Goal: Information Seeking & Learning: Understand process/instructions

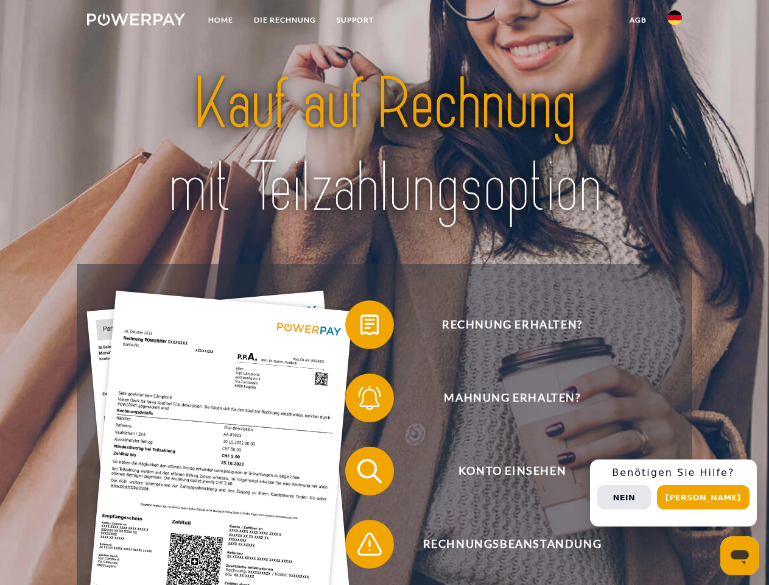
click at [136, 21] on img at bounding box center [136, 19] width 98 height 12
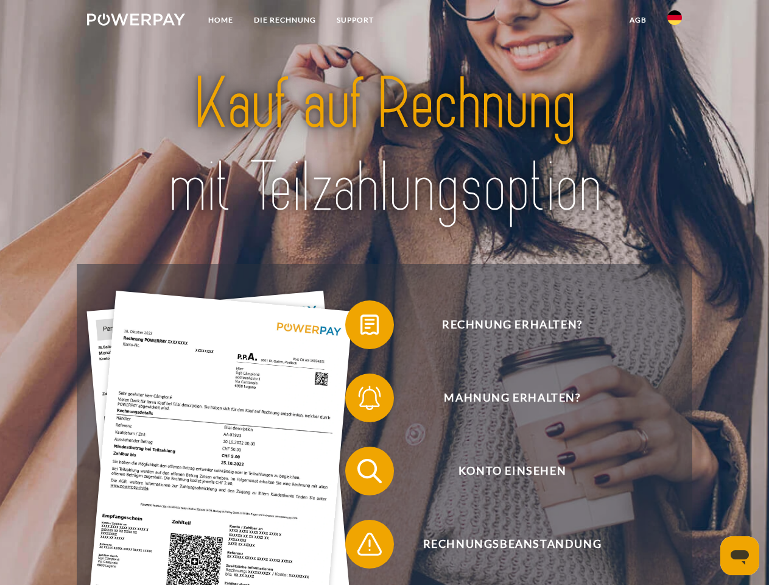
click at [675, 21] on img at bounding box center [675, 17] width 15 height 15
click at [638, 20] on link "agb" at bounding box center [638, 20] width 38 height 22
click at [361, 327] on span at bounding box center [351, 324] width 61 height 61
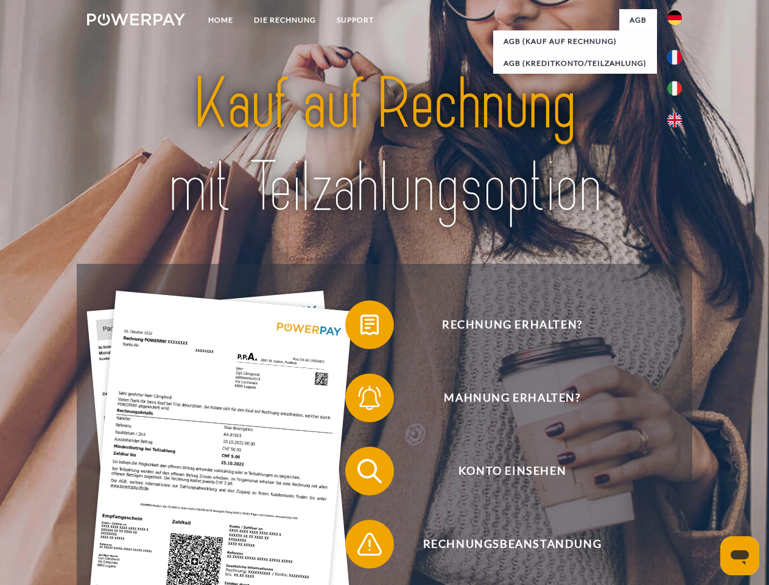
click at [361, 400] on span at bounding box center [351, 397] width 61 height 61
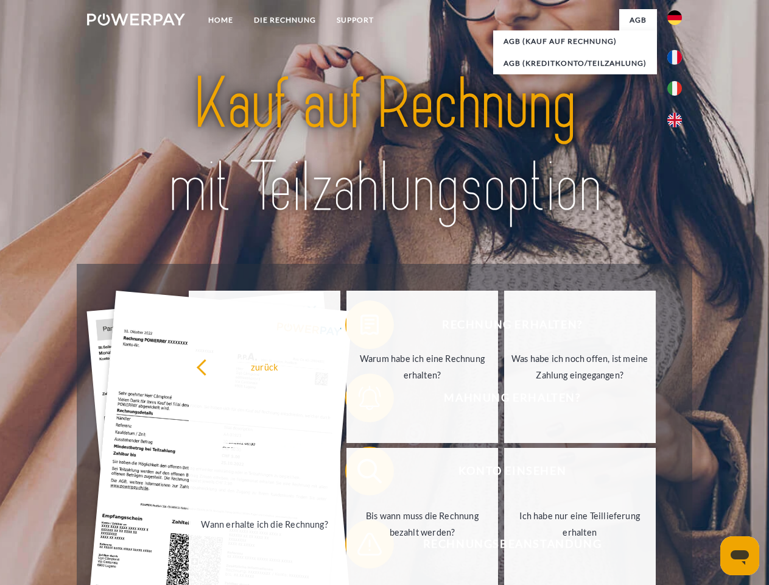
click at [361, 473] on link "Bis wann muss die Rechnung bezahlt werden?" at bounding box center [423, 524] width 152 height 152
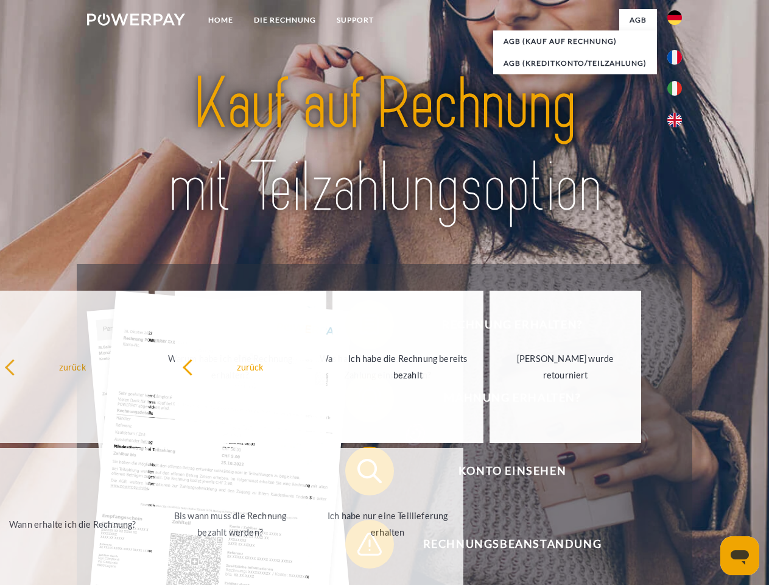
click at [361, 546] on span at bounding box center [351, 543] width 61 height 61
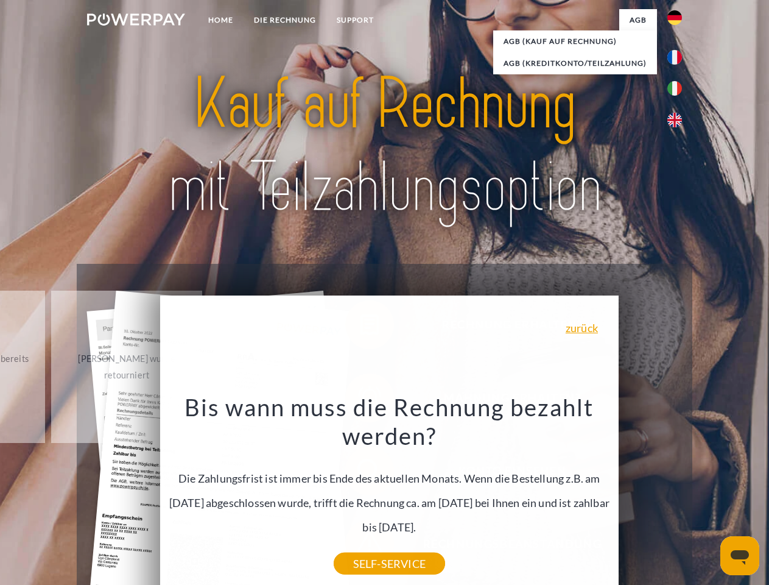
click at [678, 493] on div "Rechnung erhalten? Mahnung erhalten? Konto einsehen" at bounding box center [384, 507] width 615 height 487
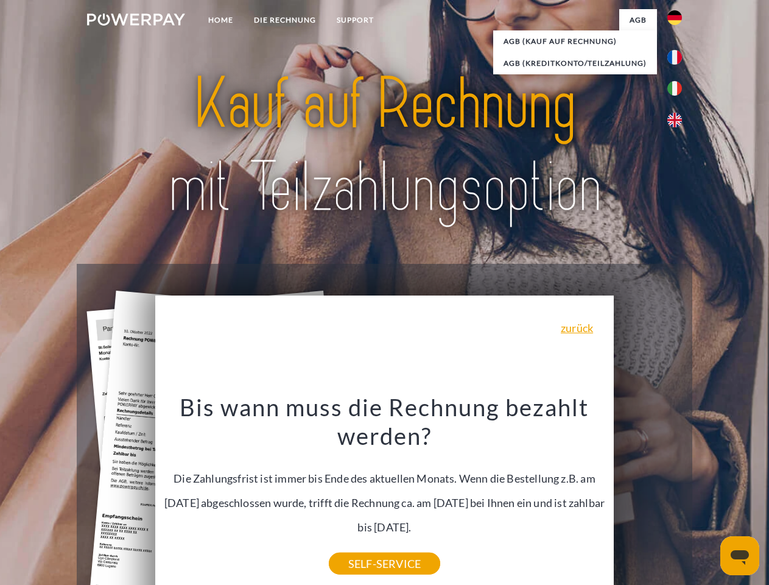
click at [648, 495] on span "Konto einsehen" at bounding box center [512, 470] width 298 height 49
click at [708, 497] on header "Home DIE RECHNUNG SUPPORT" at bounding box center [384, 420] width 769 height 841
